Goal: Task Accomplishment & Management: Manage account settings

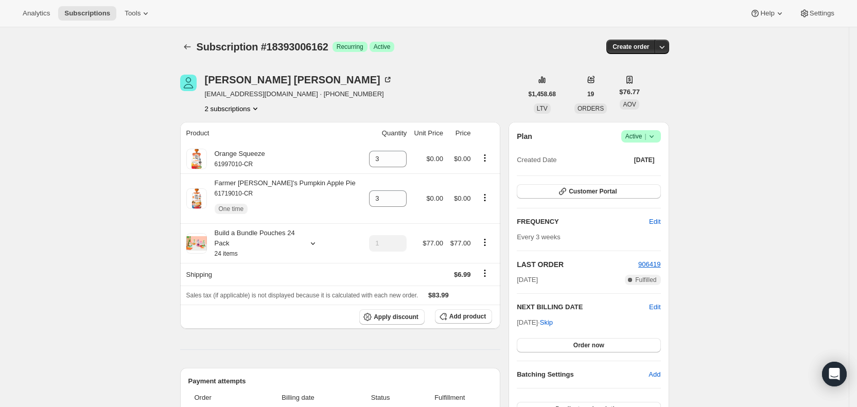
scroll to position [168, 0]
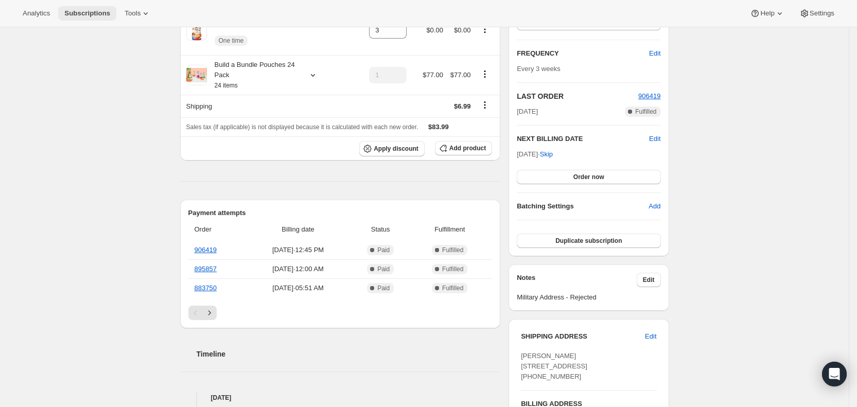
click at [96, 15] on span "Subscriptions" at bounding box center [87, 13] width 46 height 8
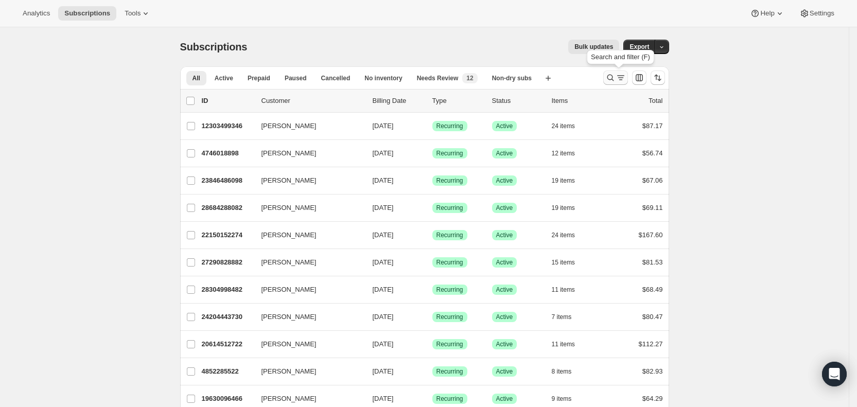
click at [622, 77] on icon "Search and filter results" at bounding box center [621, 78] width 10 height 10
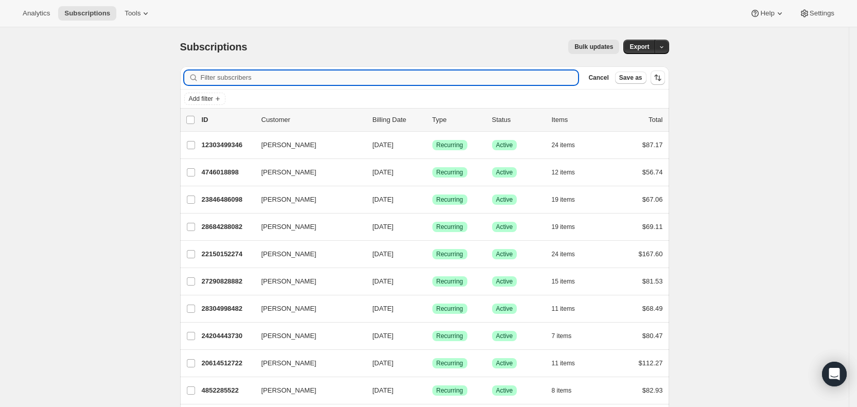
click at [231, 73] on input "Filter subscribers" at bounding box center [390, 78] width 378 height 14
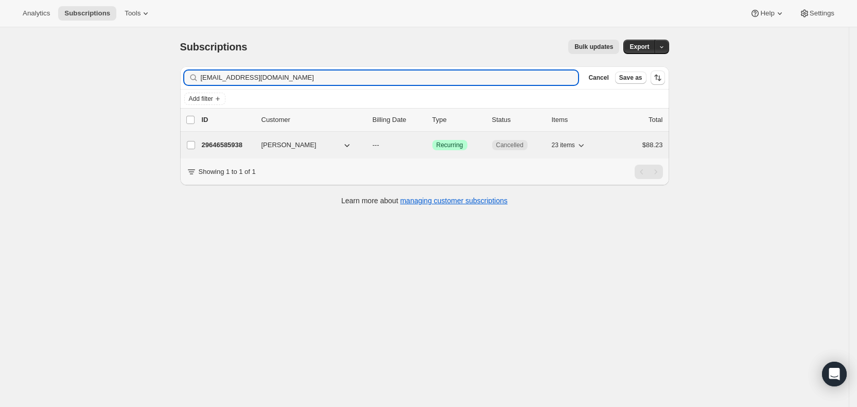
type input "[EMAIL_ADDRESS][DOMAIN_NAME]"
click at [390, 144] on p "---" at bounding box center [398, 145] width 51 height 10
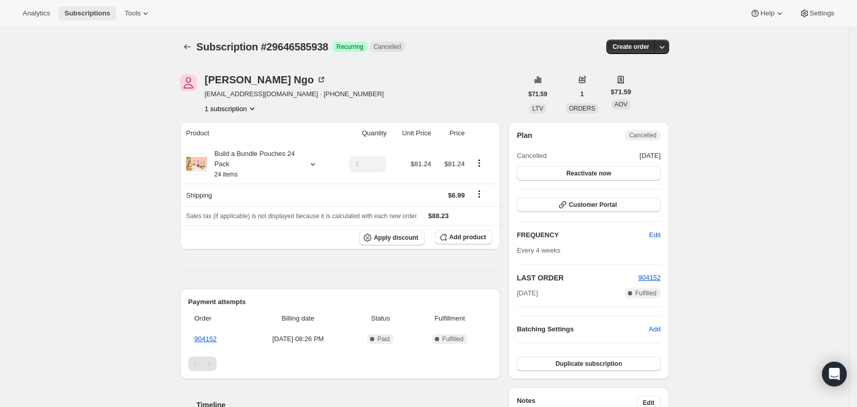
click at [102, 13] on span "Subscriptions" at bounding box center [87, 13] width 46 height 8
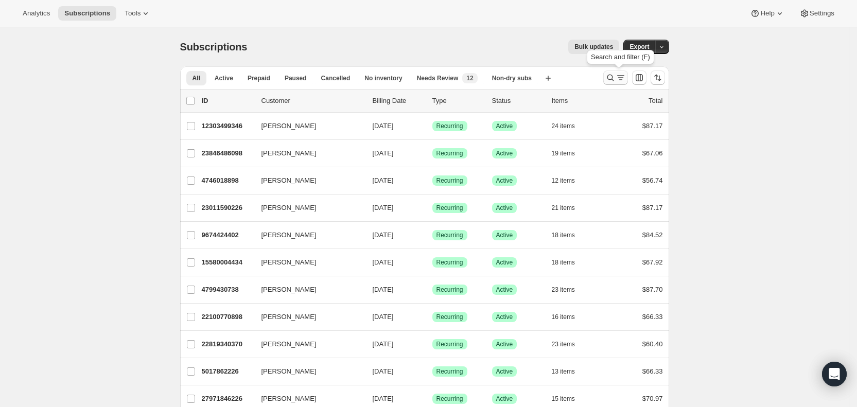
click at [616, 75] on icon "Search and filter results" at bounding box center [610, 78] width 10 height 10
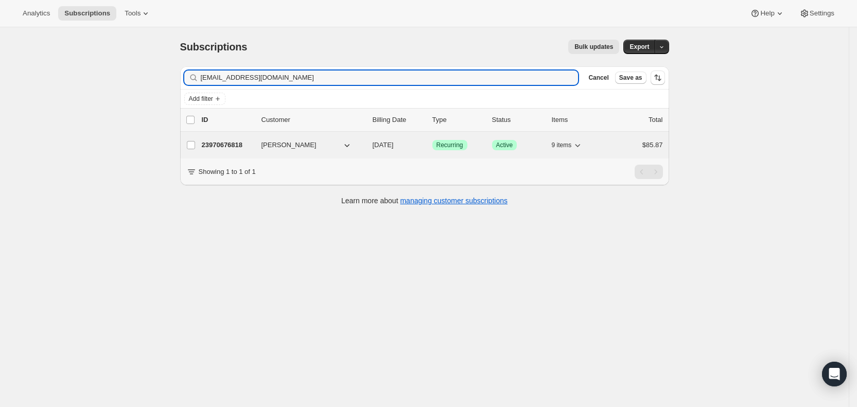
type input "[EMAIL_ADDRESS][DOMAIN_NAME]"
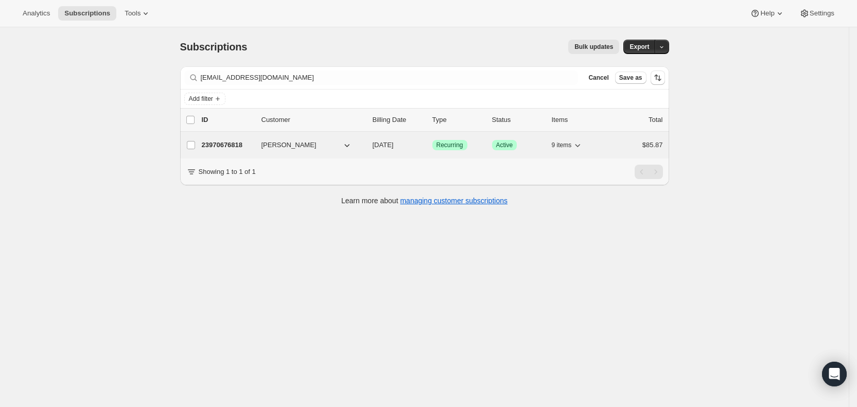
click at [394, 146] on span "[DATE]" at bounding box center [383, 145] width 21 height 8
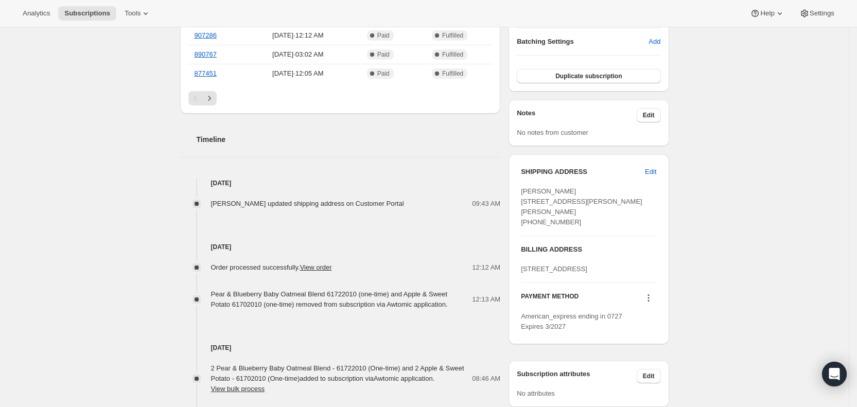
scroll to position [335, 0]
